Goal: Navigation & Orientation: Go to known website

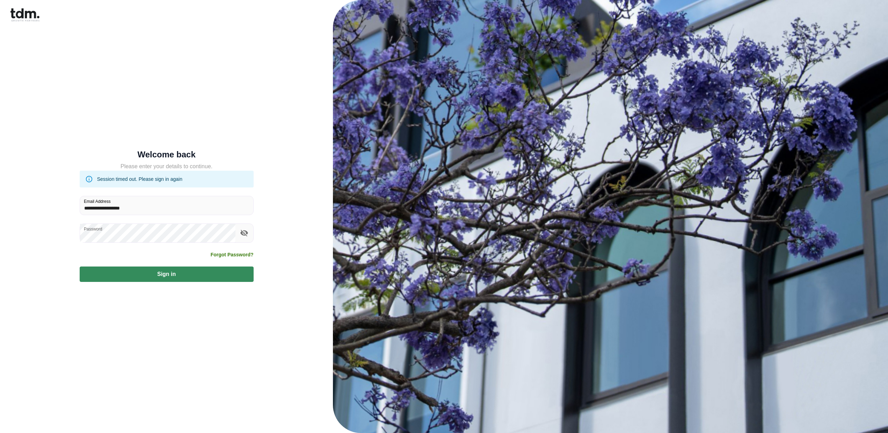
click at [165, 279] on button "Sign in" at bounding box center [167, 273] width 174 height 15
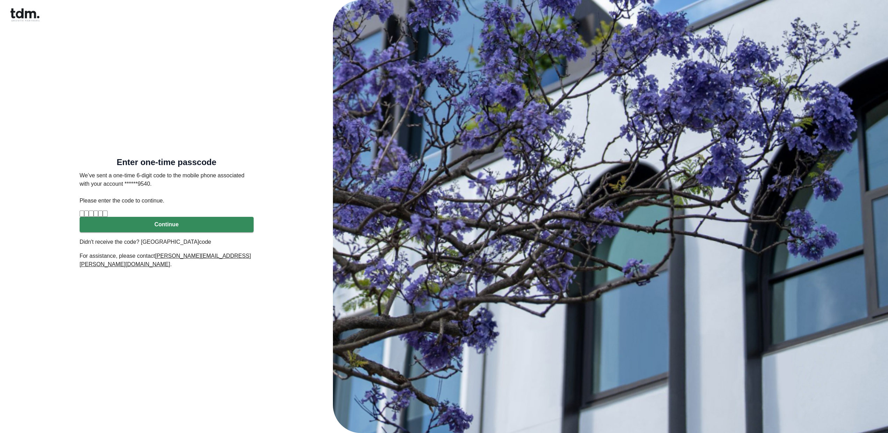
click at [84, 211] on input "Please enter verification code. Digit 1" at bounding box center [82, 213] width 5 height 6
type input "*"
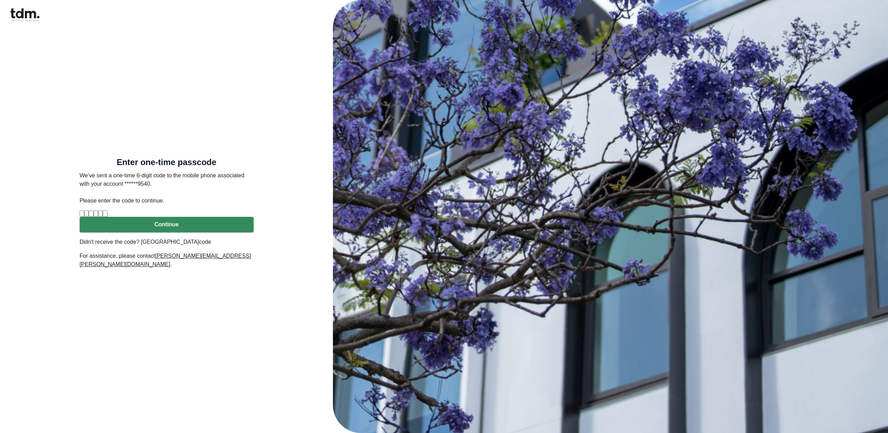
type input "*"
click at [149, 232] on button "Continue" at bounding box center [167, 224] width 174 height 15
